Goal: Information Seeking & Learning: Check status

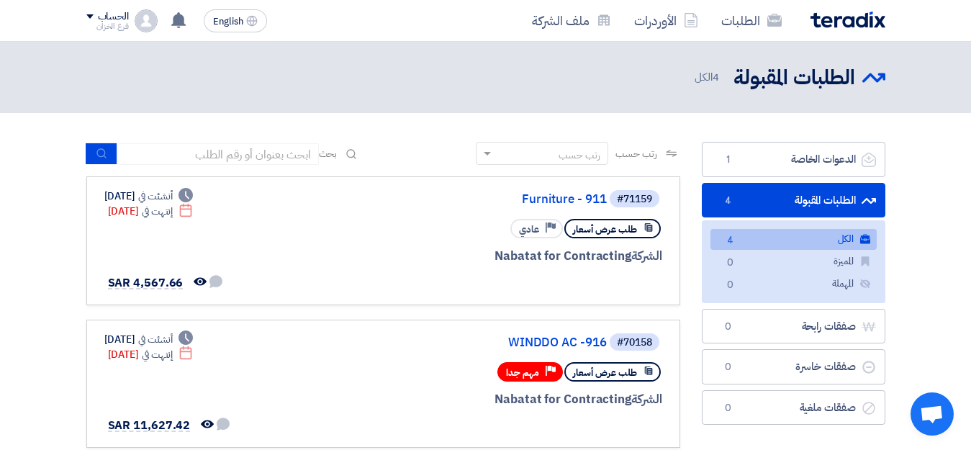
click at [804, 238] on link "الكل الكل 4" at bounding box center [793, 239] width 166 height 21
click at [591, 201] on link "Furniture - 911" at bounding box center [463, 199] width 288 height 13
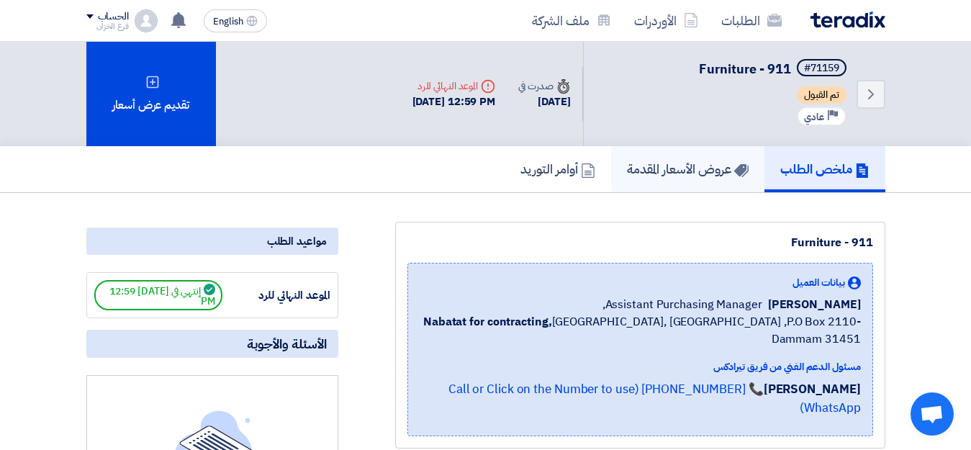
click at [676, 174] on h5 "عروض الأسعار المقدمة" at bounding box center [688, 169] width 122 height 17
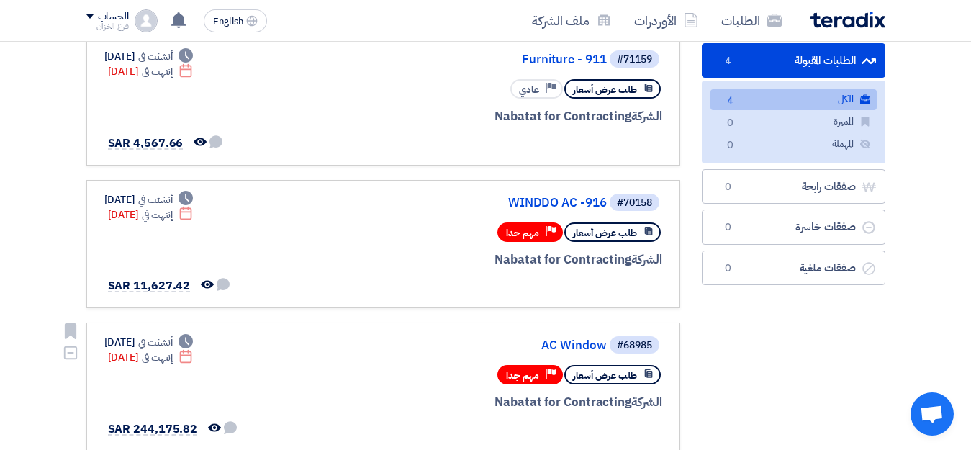
scroll to position [216, 0]
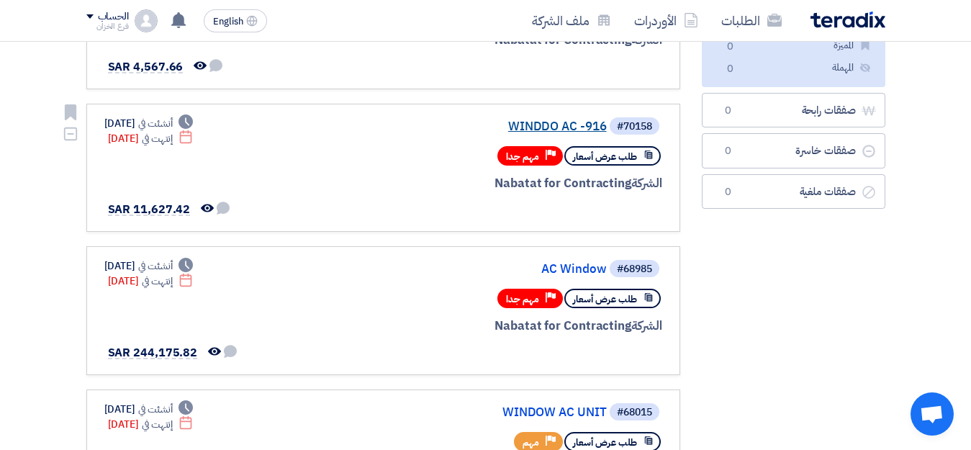
click at [584, 130] on link "WINDDO AC -916" at bounding box center [463, 126] width 288 height 13
